Goal: Transaction & Acquisition: Purchase product/service

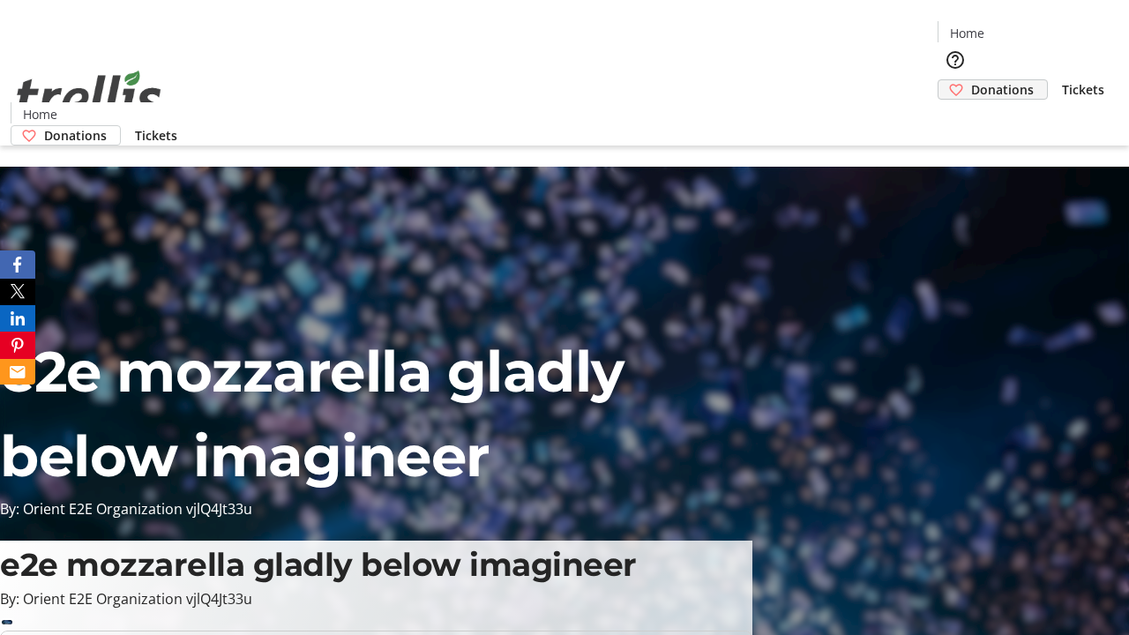
click at [971, 80] on span "Donations" at bounding box center [1002, 89] width 63 height 19
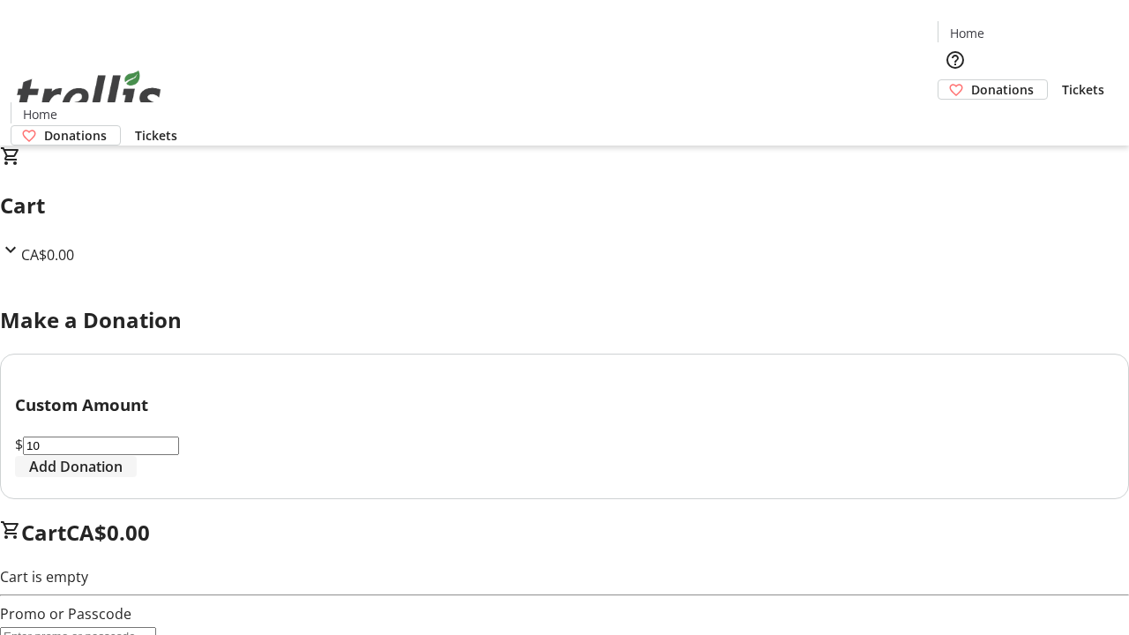
click at [123, 477] on span "Add Donation" at bounding box center [76, 466] width 94 height 21
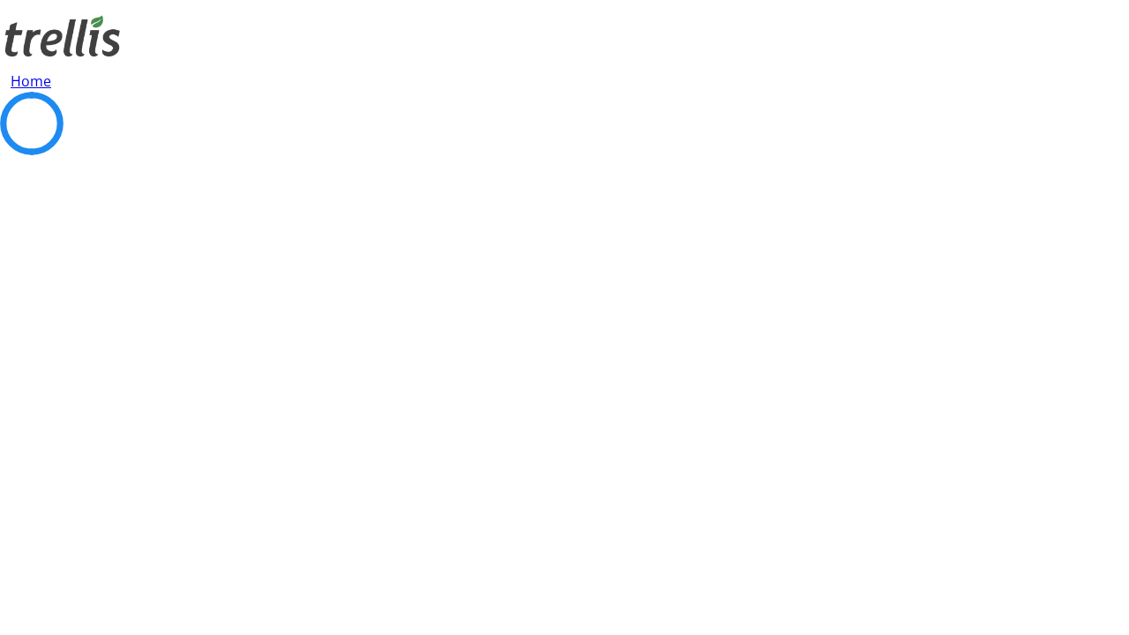
select select "CA"
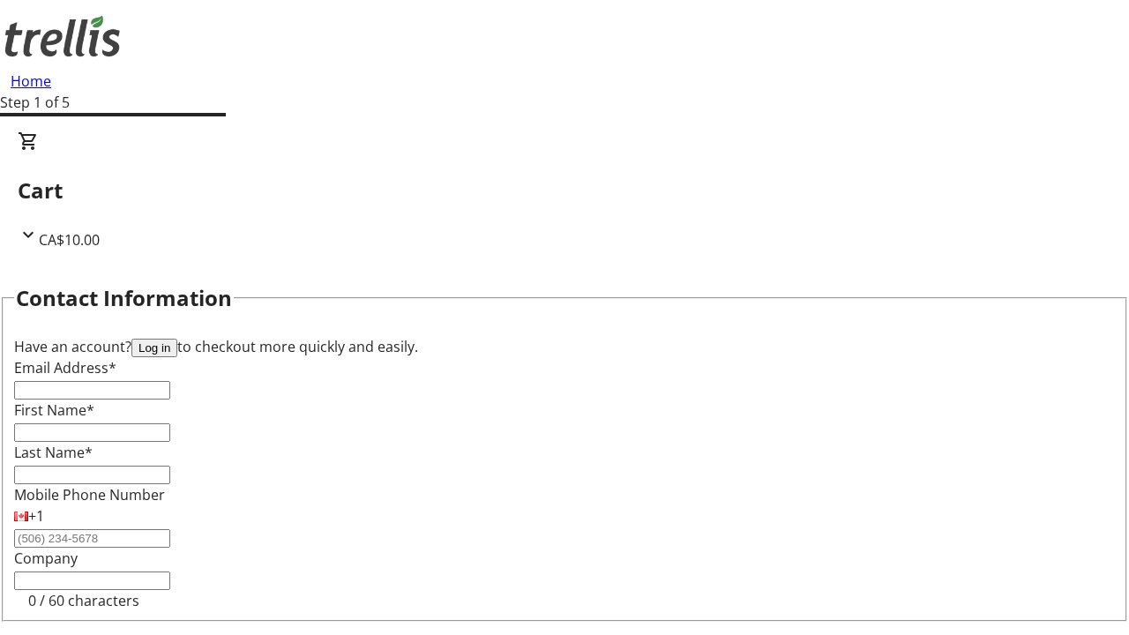
click at [177, 339] on button "Log in" at bounding box center [154, 348] width 46 height 19
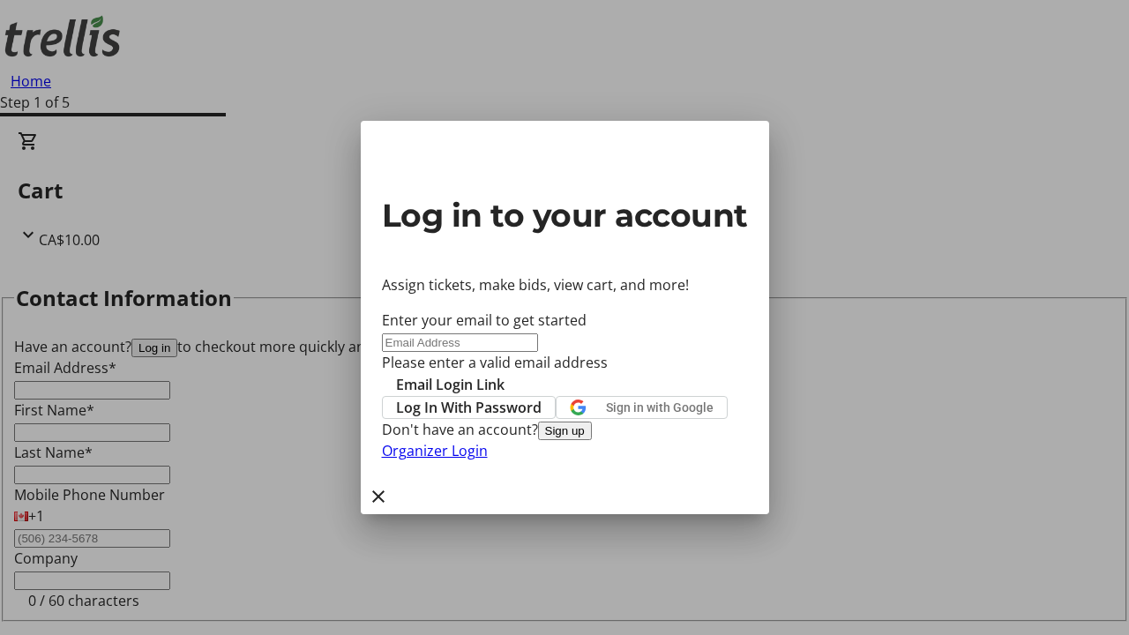
click at [592, 440] on button "Sign up" at bounding box center [565, 431] width 54 height 19
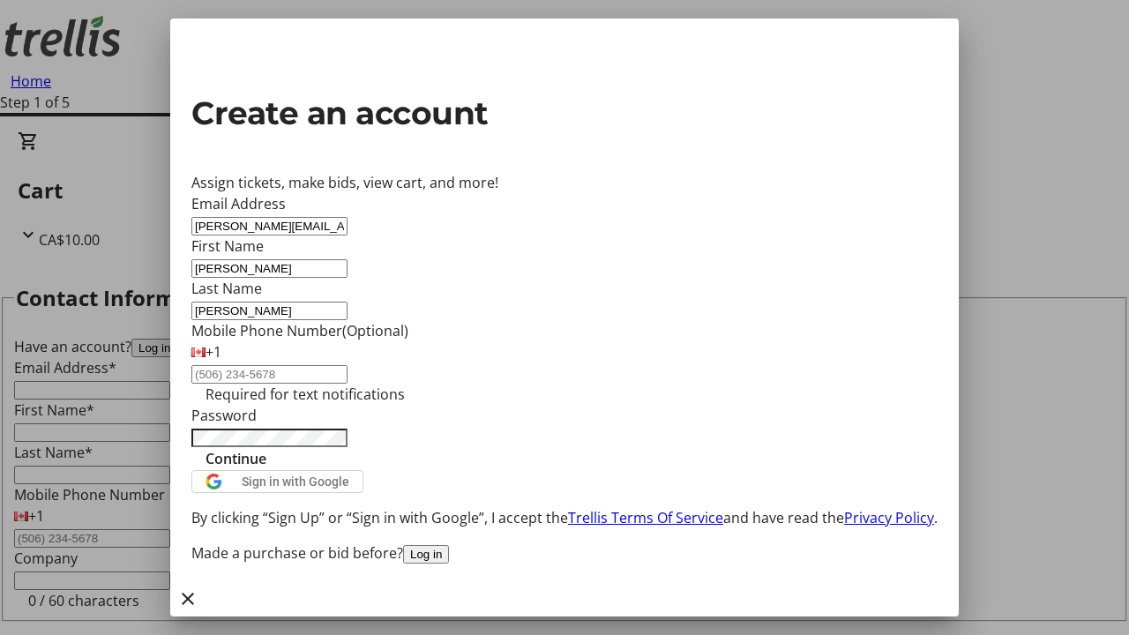
type input "[PERSON_NAME]"
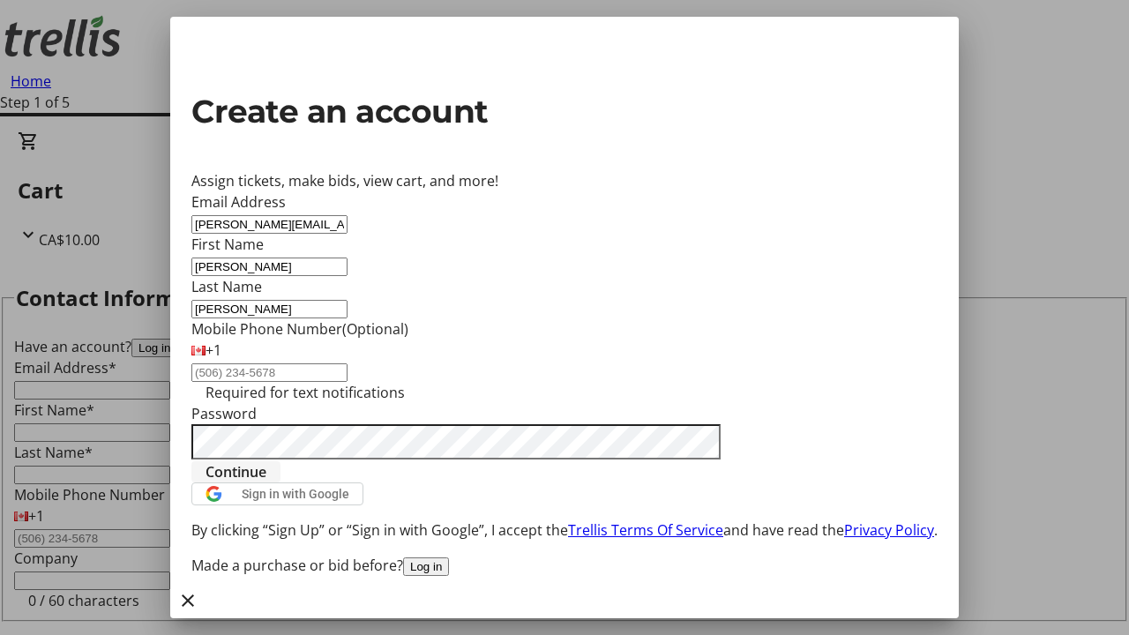
click at [266, 483] on span "Continue" at bounding box center [236, 471] width 61 height 21
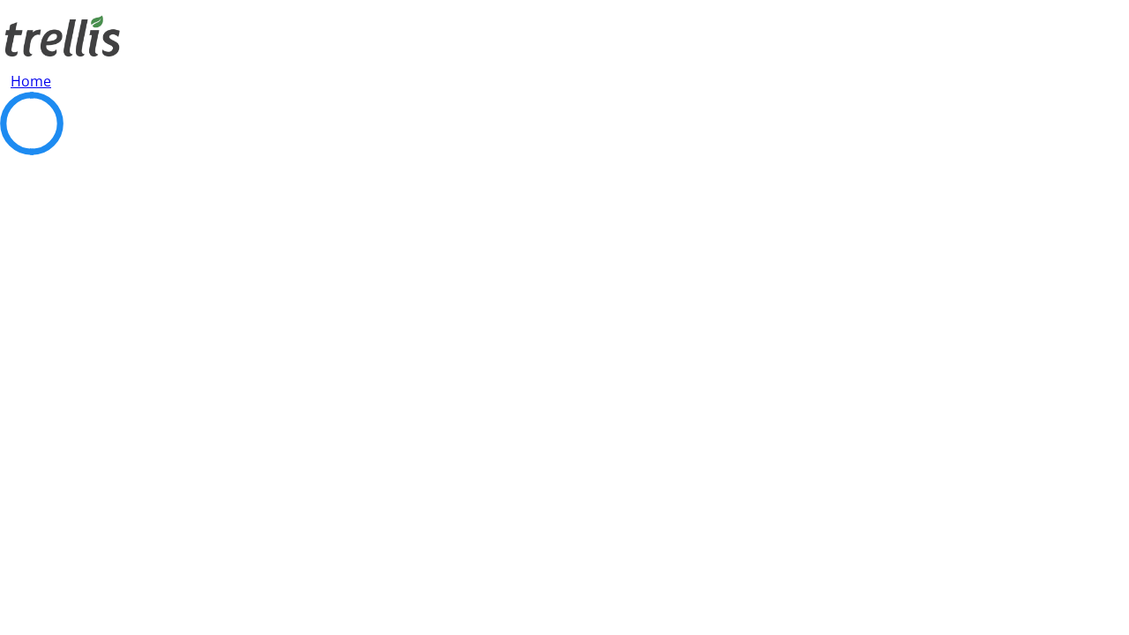
select select "CA"
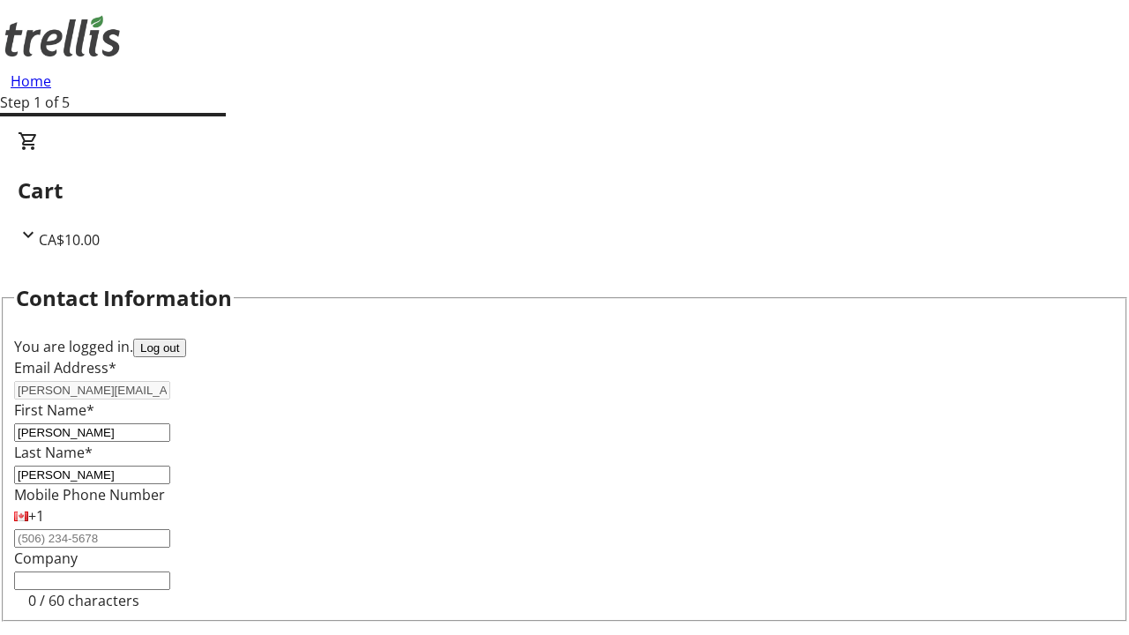
select select "CA"
type input "Kelowna"
select select "BC"
type input "Kelowna"
type input "V1Y 0C2"
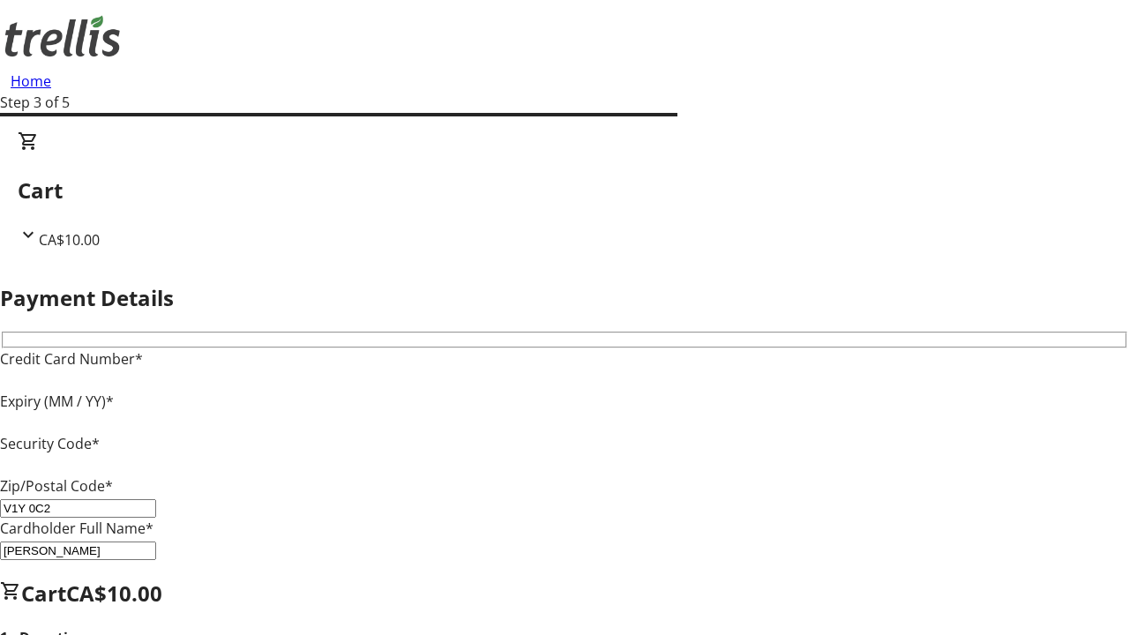
type input "V1Y 0C2"
